Goal: Information Seeking & Learning: Learn about a topic

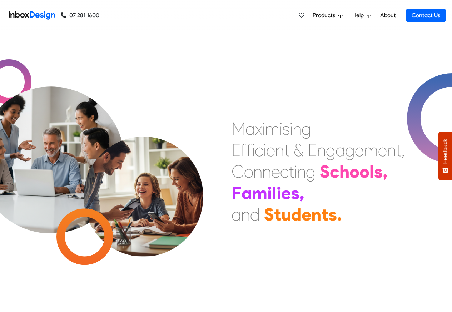
click at [322, 17] on span "Products" at bounding box center [324, 15] width 25 height 9
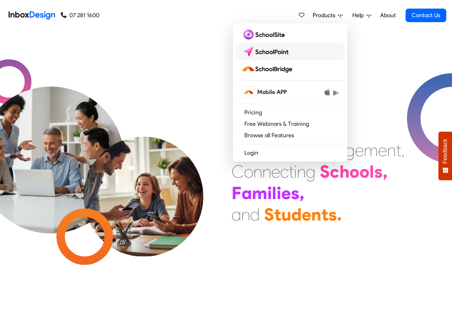
click at [264, 53] on img at bounding box center [266, 51] width 50 height 11
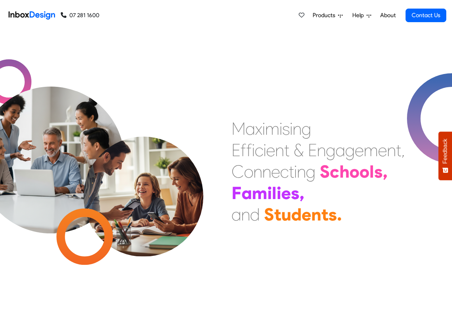
click at [342, 17] on icon at bounding box center [340, 15] width 5 height 5
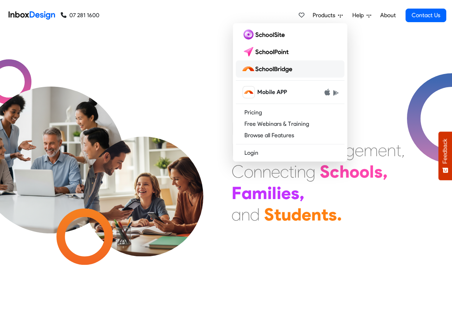
click at [274, 69] on img at bounding box center [268, 68] width 54 height 11
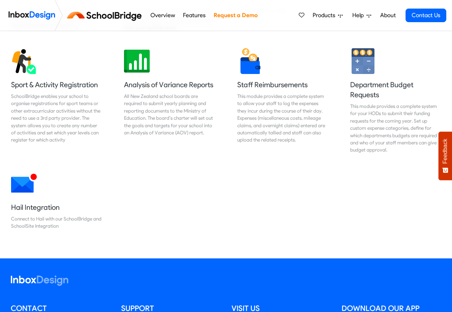
scroll to position [600, 0]
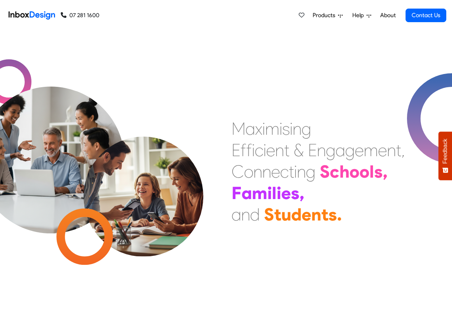
click at [318, 16] on span "Products" at bounding box center [324, 15] width 25 height 9
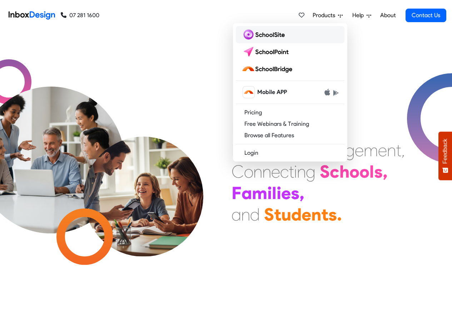
click at [256, 34] on img at bounding box center [264, 34] width 46 height 11
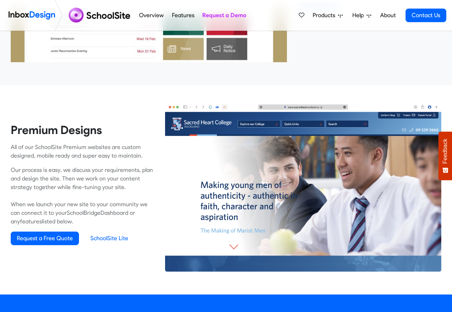
scroll to position [428, 0]
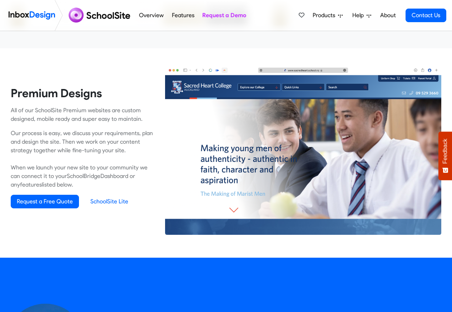
click at [167, 202] on img at bounding box center [303, 150] width 276 height 170
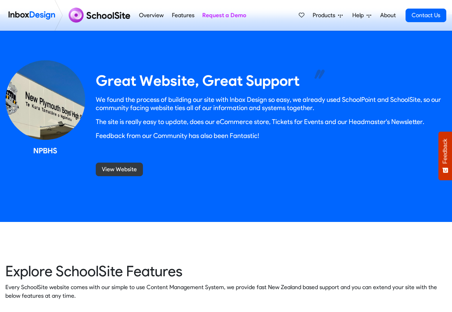
scroll to position [857, 0]
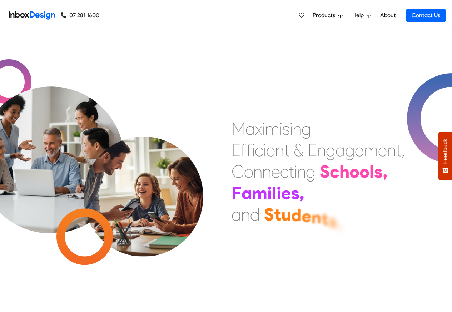
click at [368, 16] on icon at bounding box center [368, 15] width 5 height 5
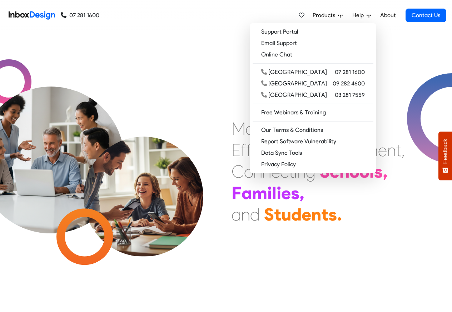
click at [392, 16] on link "About" at bounding box center [388, 15] width 20 height 14
